Goal: Navigation & Orientation: Find specific page/section

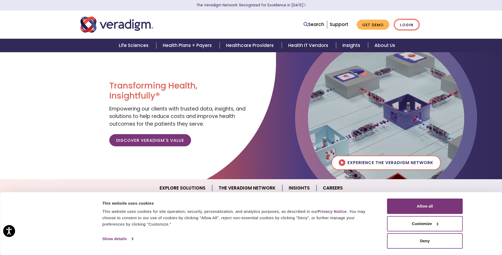
click at [414, 23] on link "Login" at bounding box center [406, 24] width 25 height 11
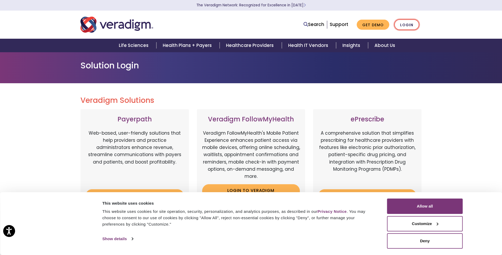
click at [403, 23] on link "Login" at bounding box center [406, 24] width 25 height 11
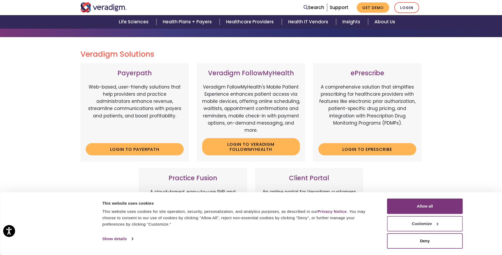
scroll to position [53, 0]
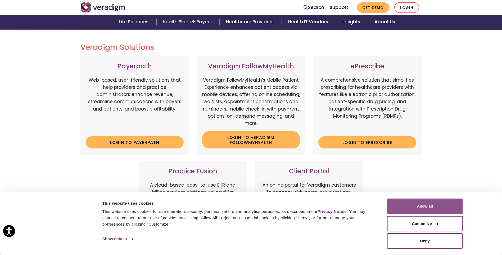
click at [439, 209] on button "Allow all" at bounding box center [425, 205] width 76 height 15
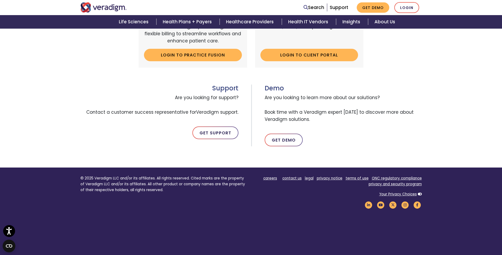
scroll to position [238, 0]
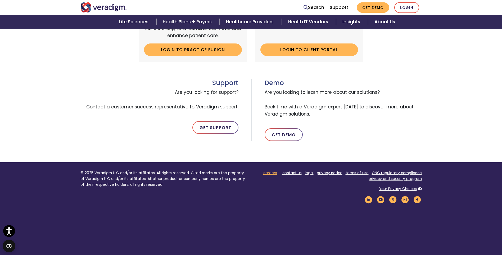
click at [275, 174] on link "careers" at bounding box center [270, 172] width 14 height 5
